Goal: Information Seeking & Learning: Learn about a topic

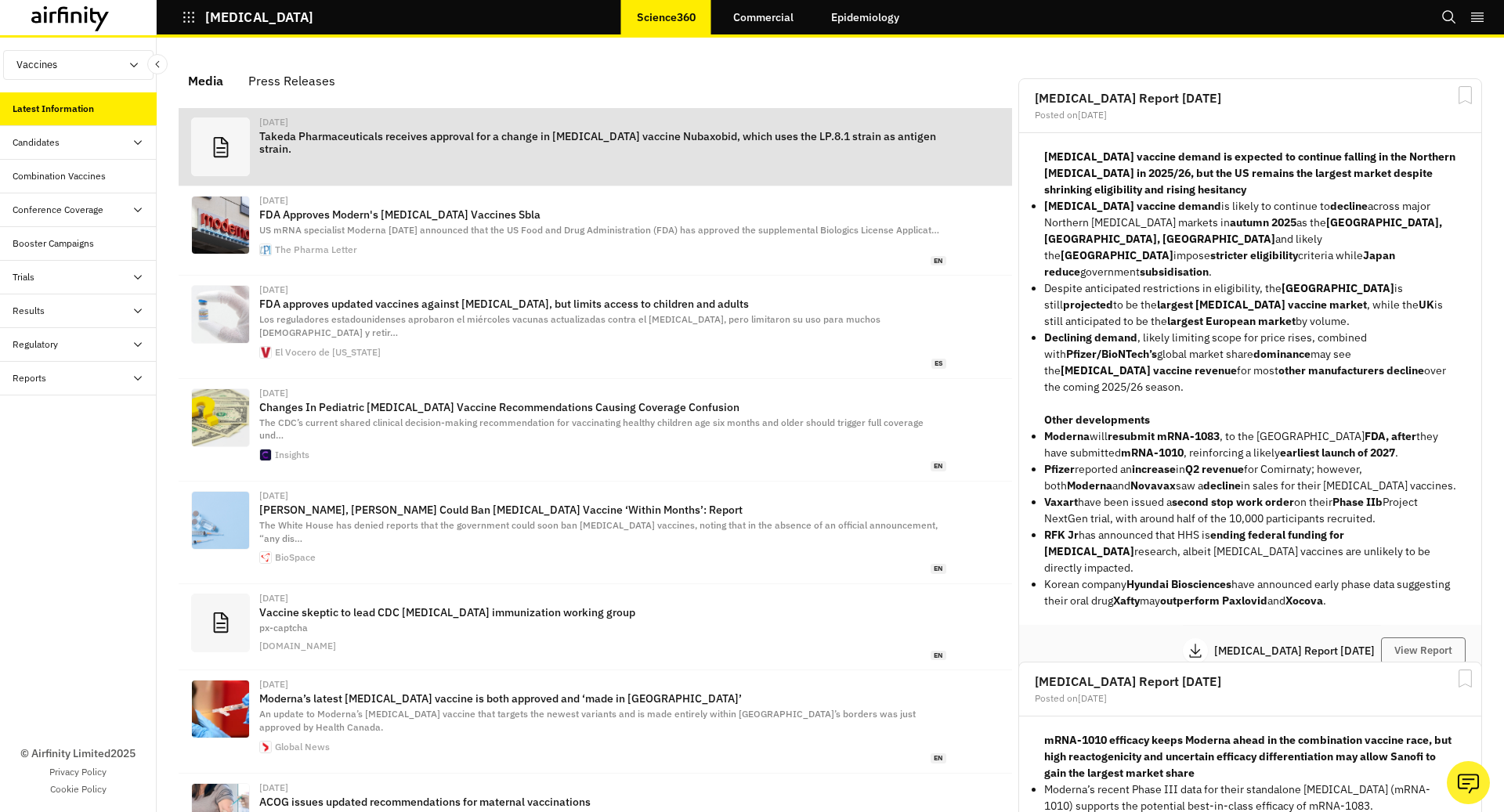
scroll to position [992, 470]
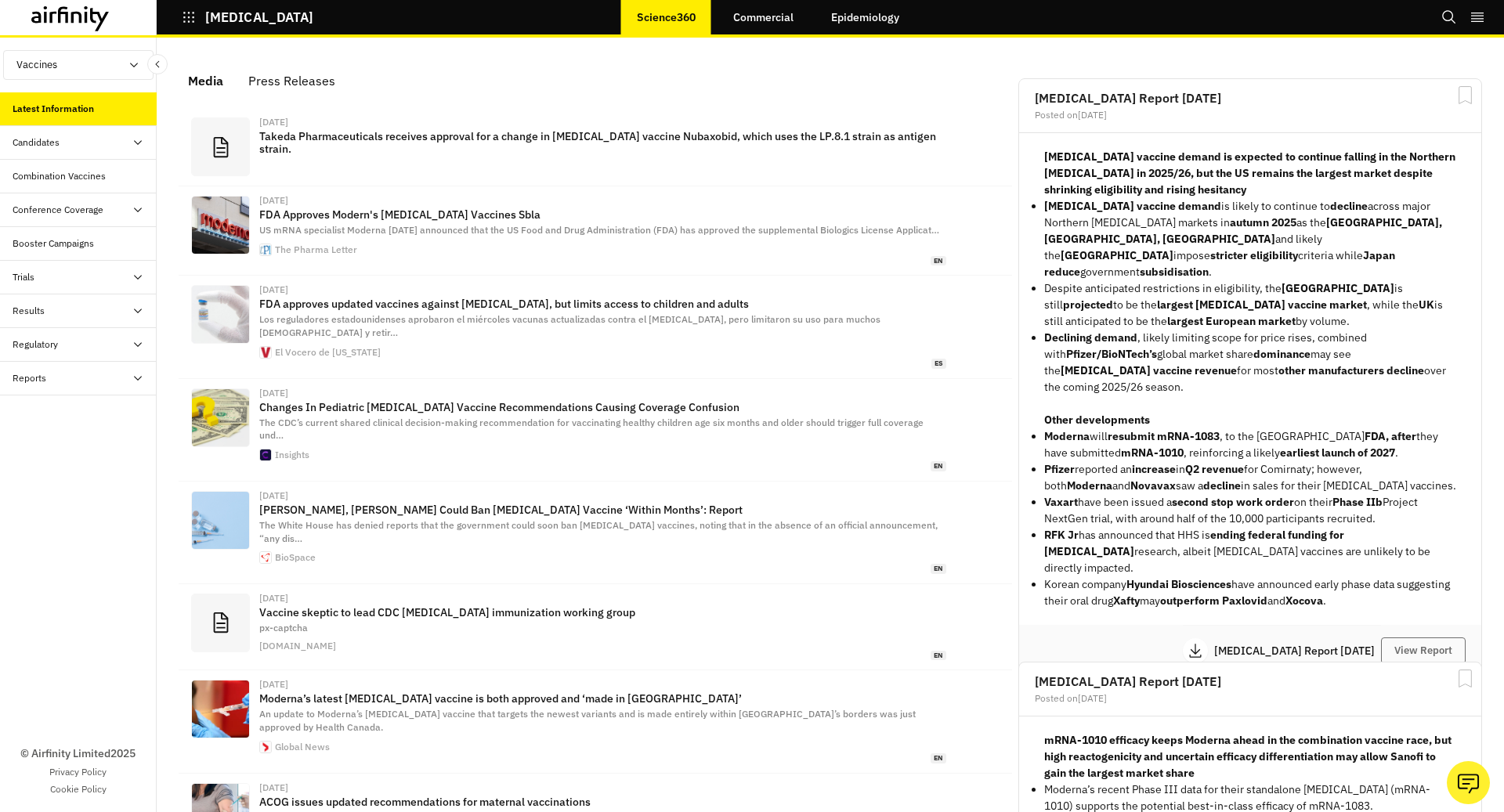
click at [190, 27] on button "COVID-19" at bounding box center [247, 17] width 132 height 27
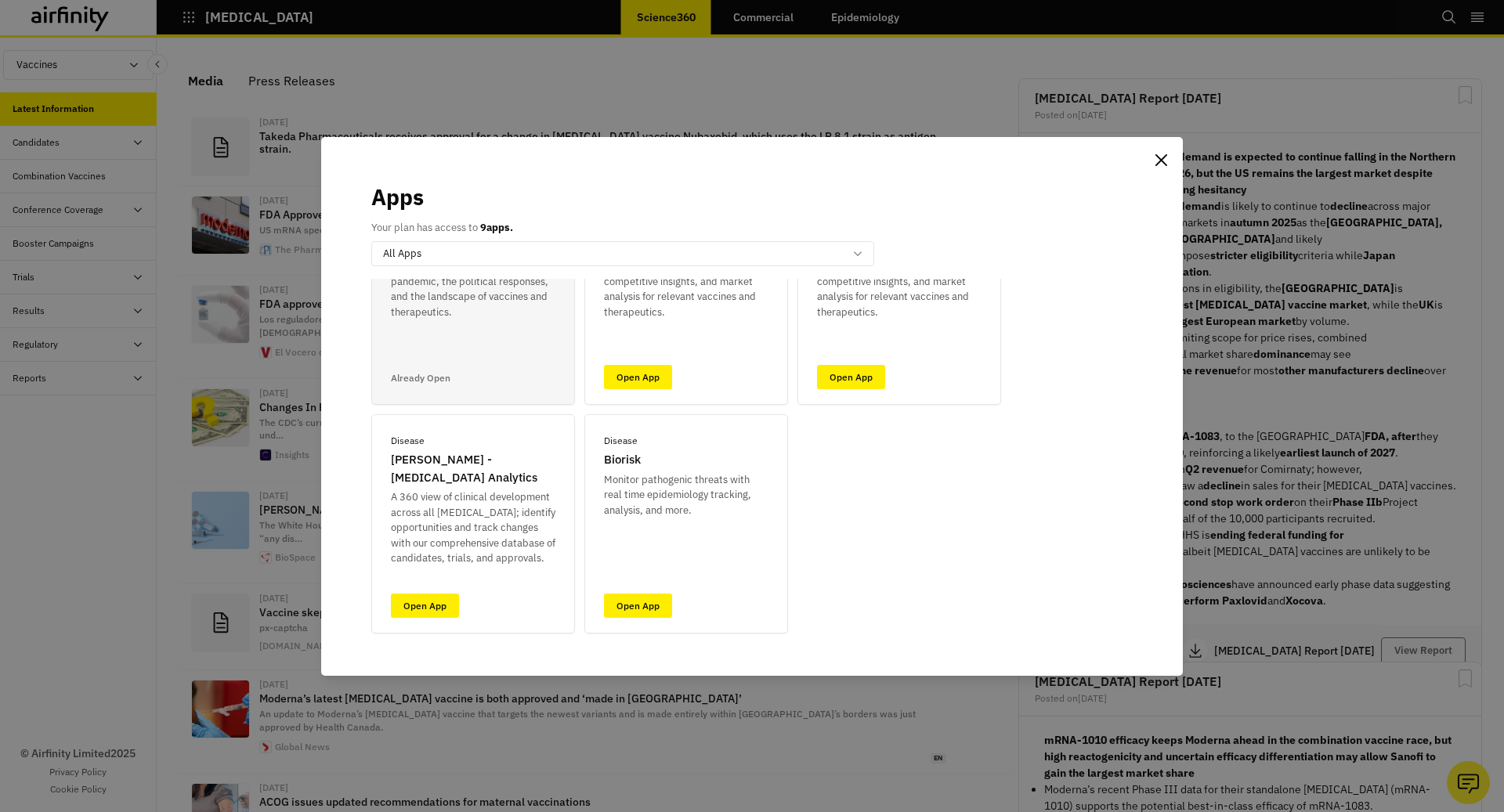
scroll to position [151, 0]
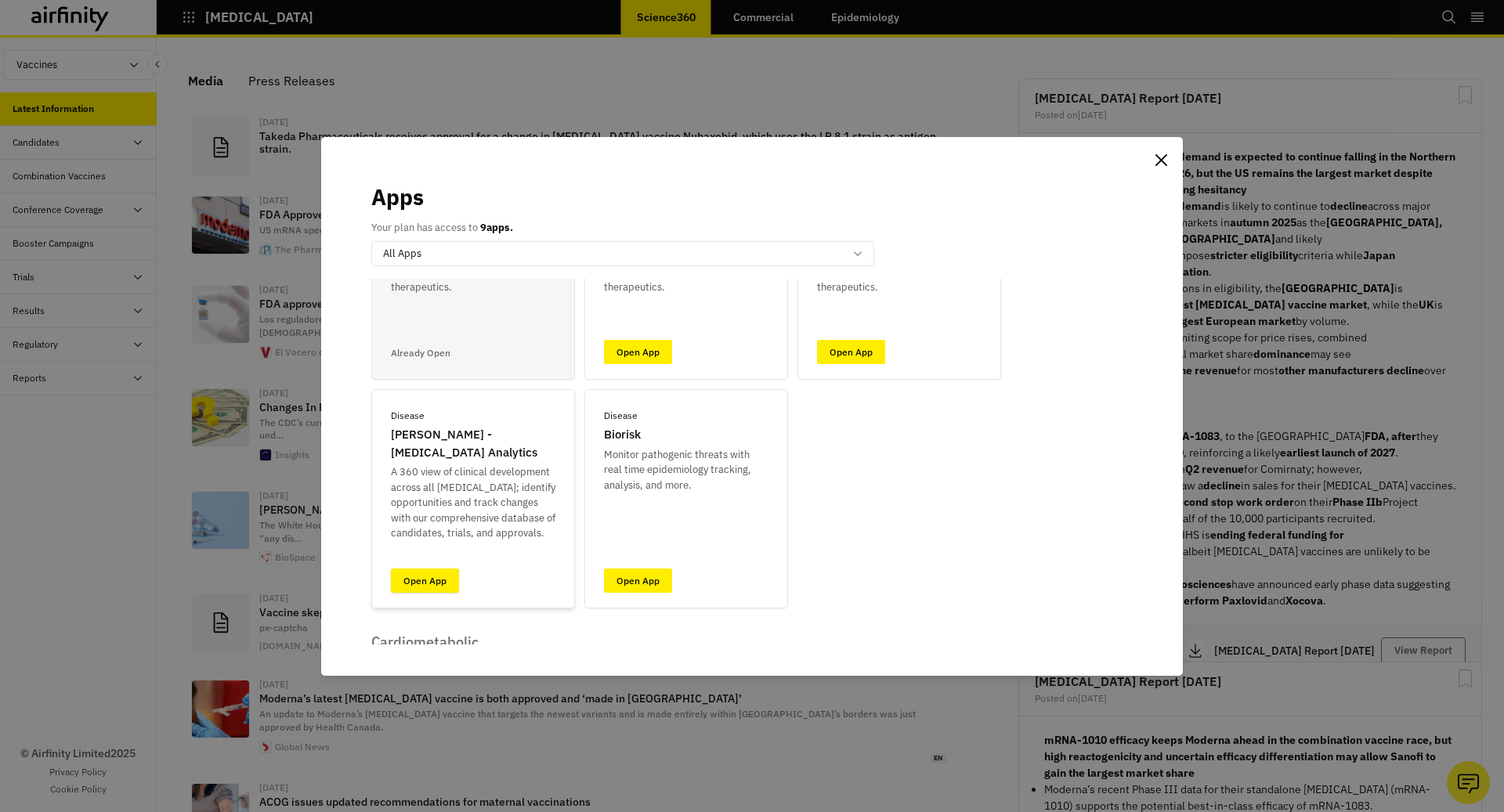
click at [429, 585] on link "Open App" at bounding box center [425, 581] width 68 height 24
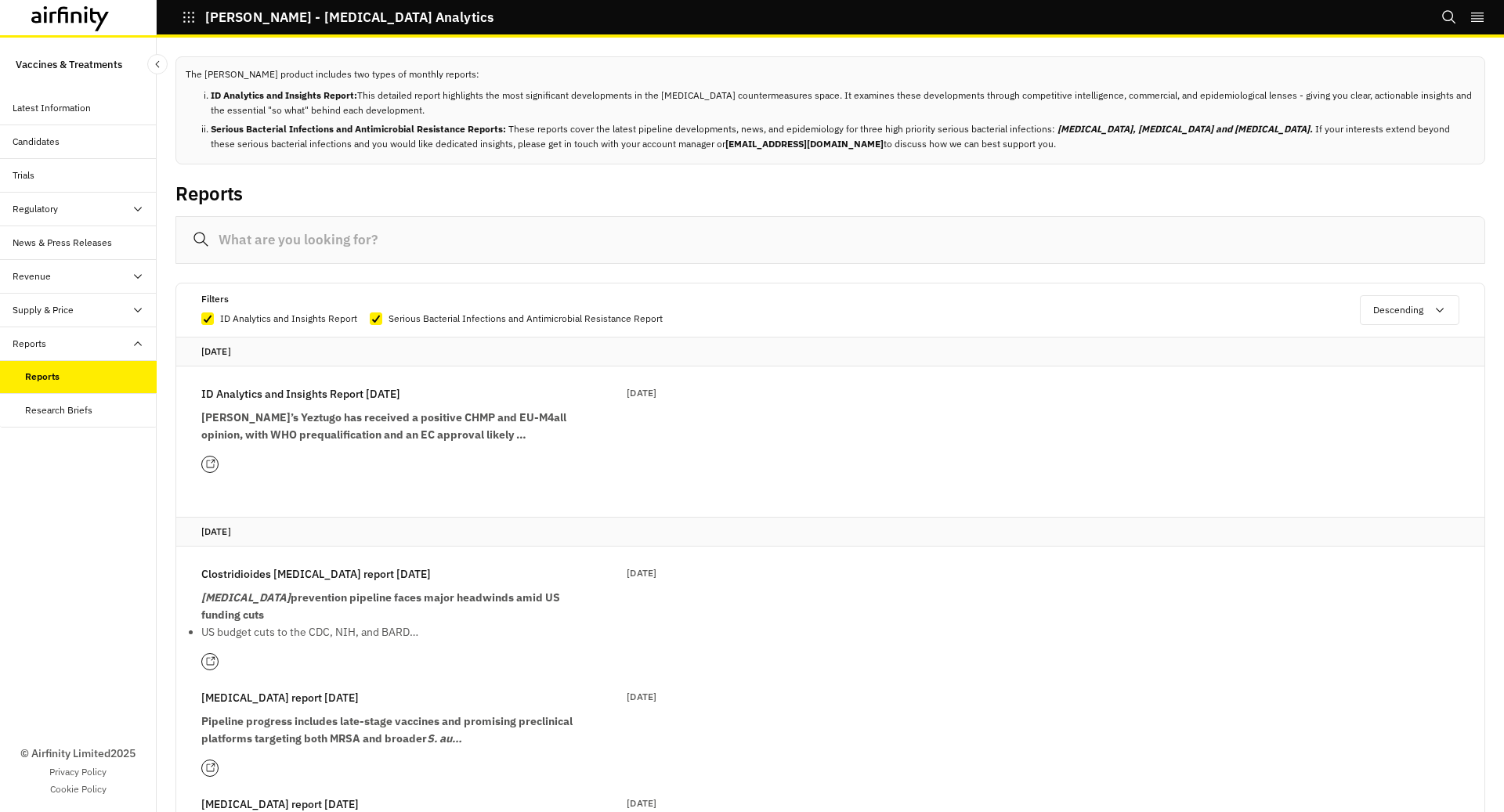
click at [331, 95] on b "ID Analytics and Insights Report:" at bounding box center [284, 95] width 146 height 11
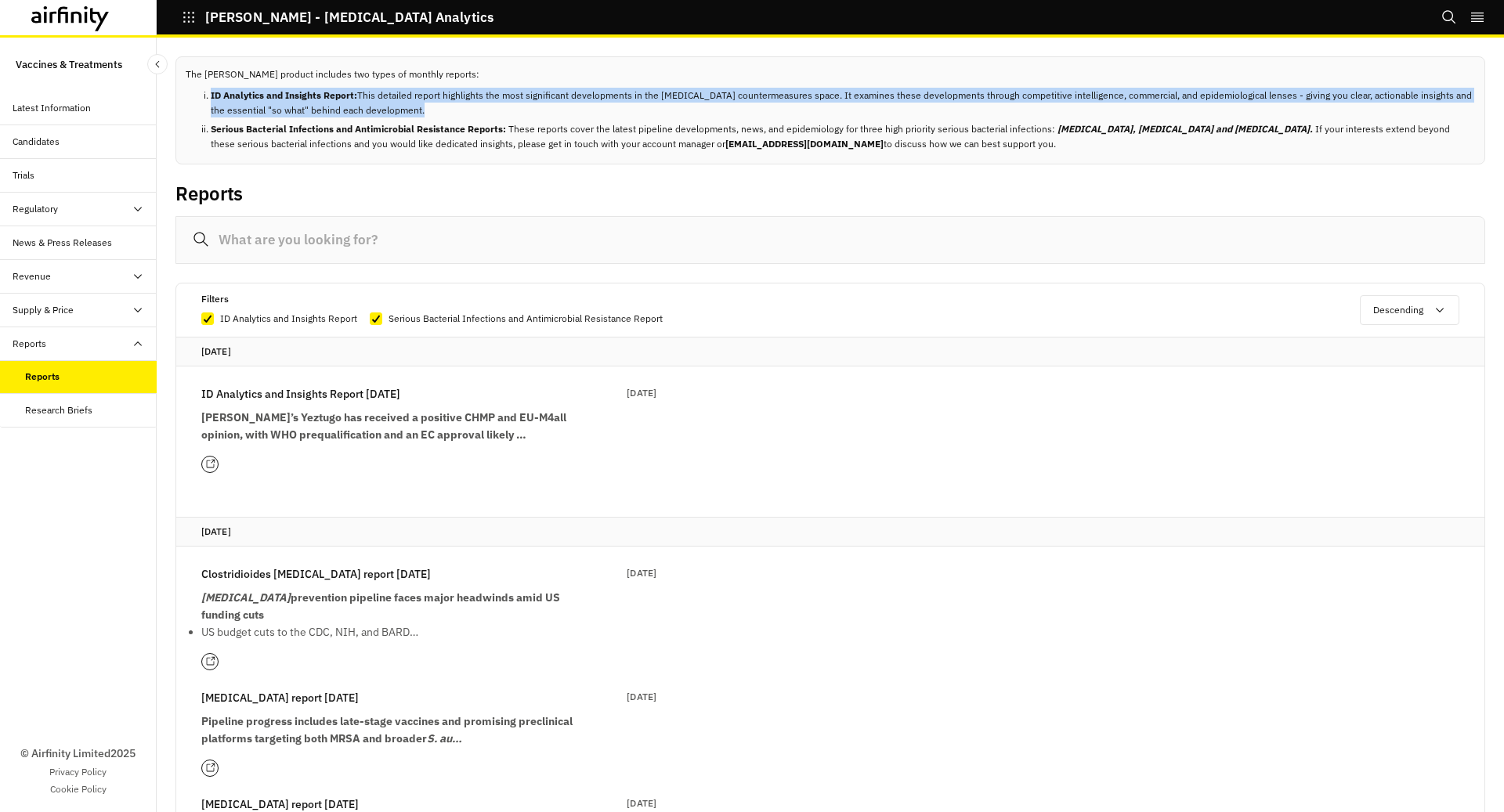
click at [331, 95] on b "ID Analytics and Insights Report:" at bounding box center [284, 95] width 146 height 11
